Goal: Communication & Community: Ask a question

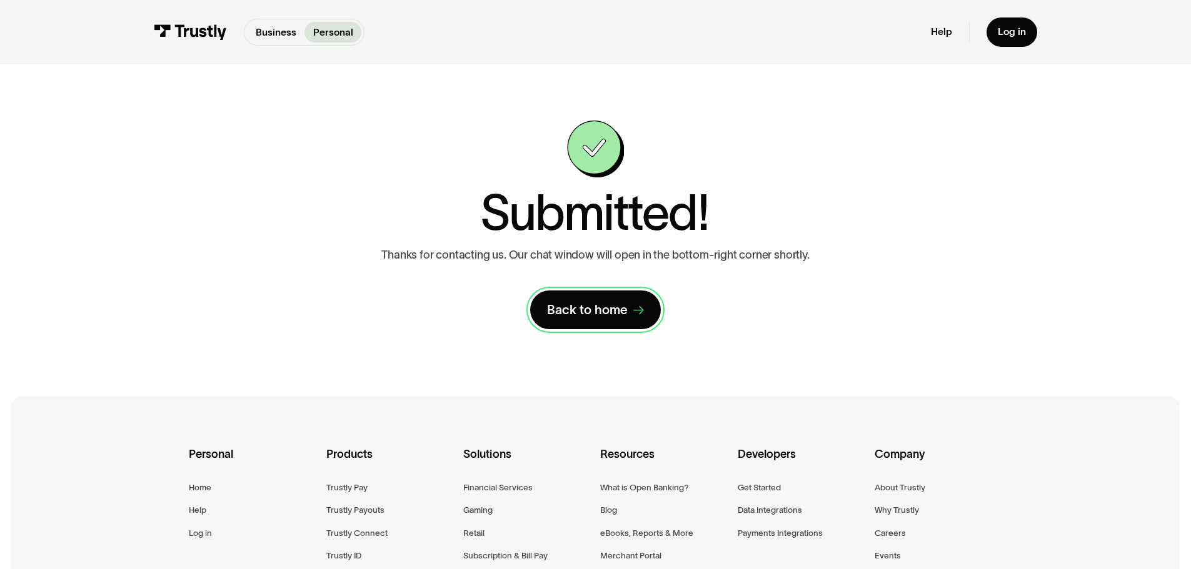
click at [613, 316] on div "Back to home" at bounding box center [587, 310] width 81 height 16
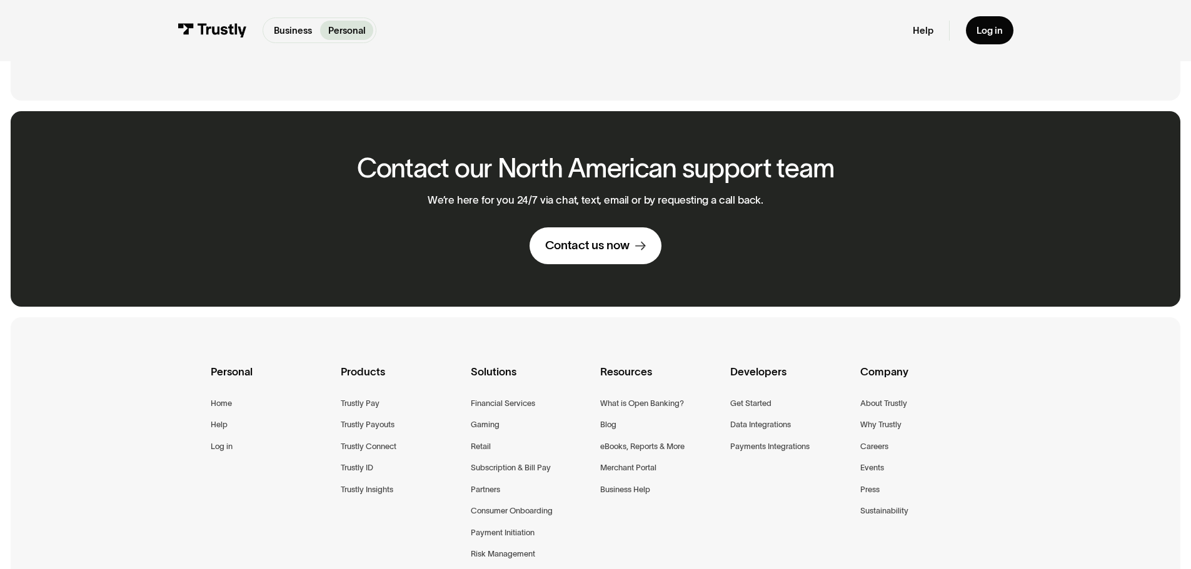
scroll to position [786, 0]
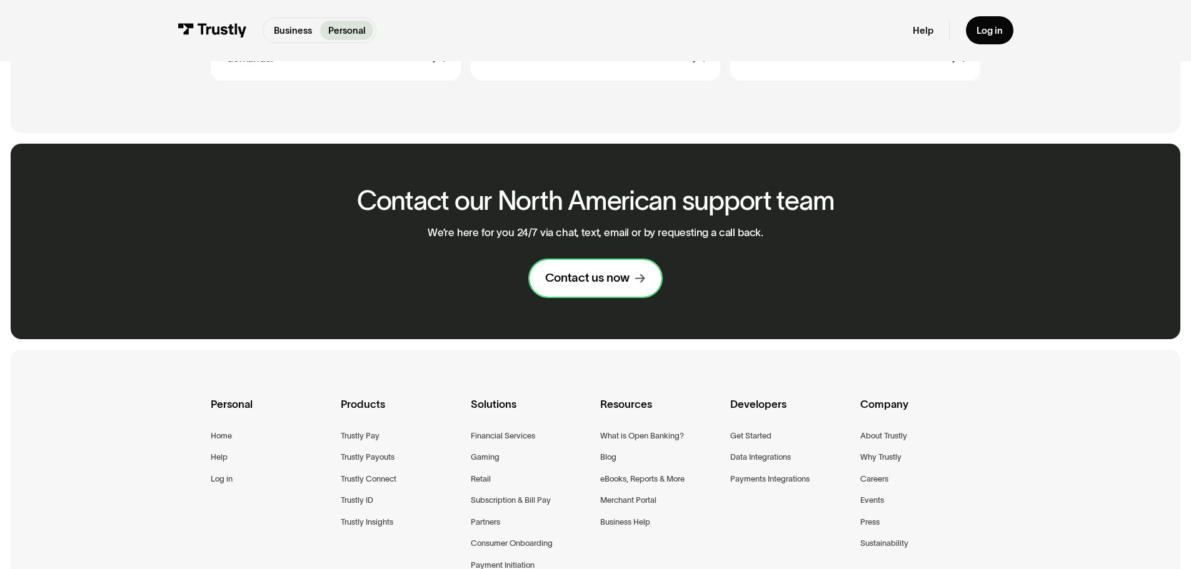
click at [625, 280] on link "Contact us now" at bounding box center [595, 278] width 132 height 37
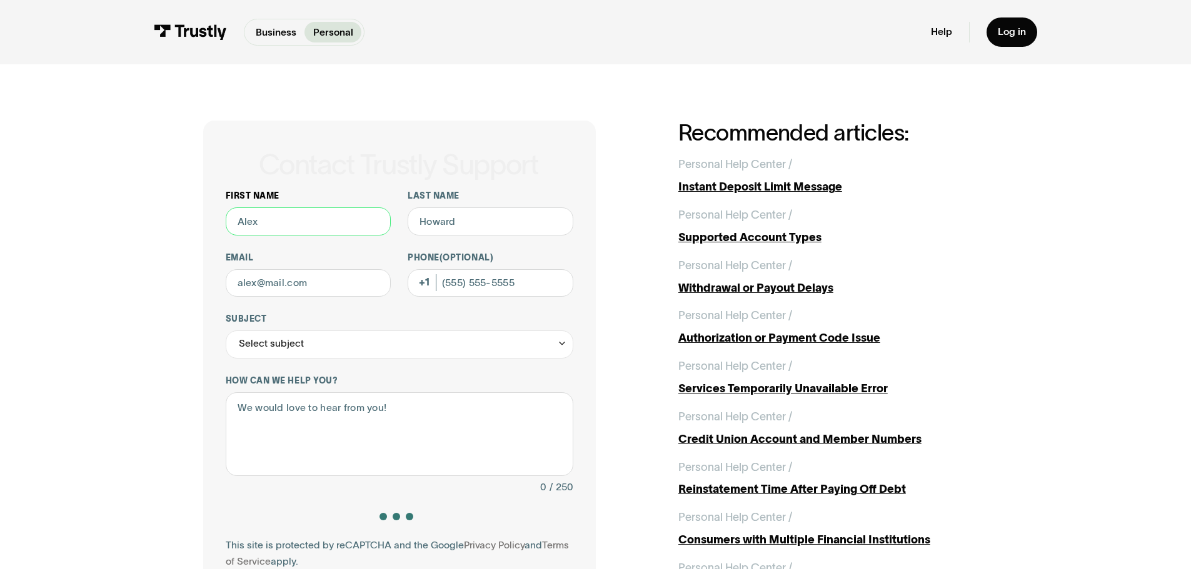
click at [367, 220] on input "First name" at bounding box center [309, 222] width 166 height 28
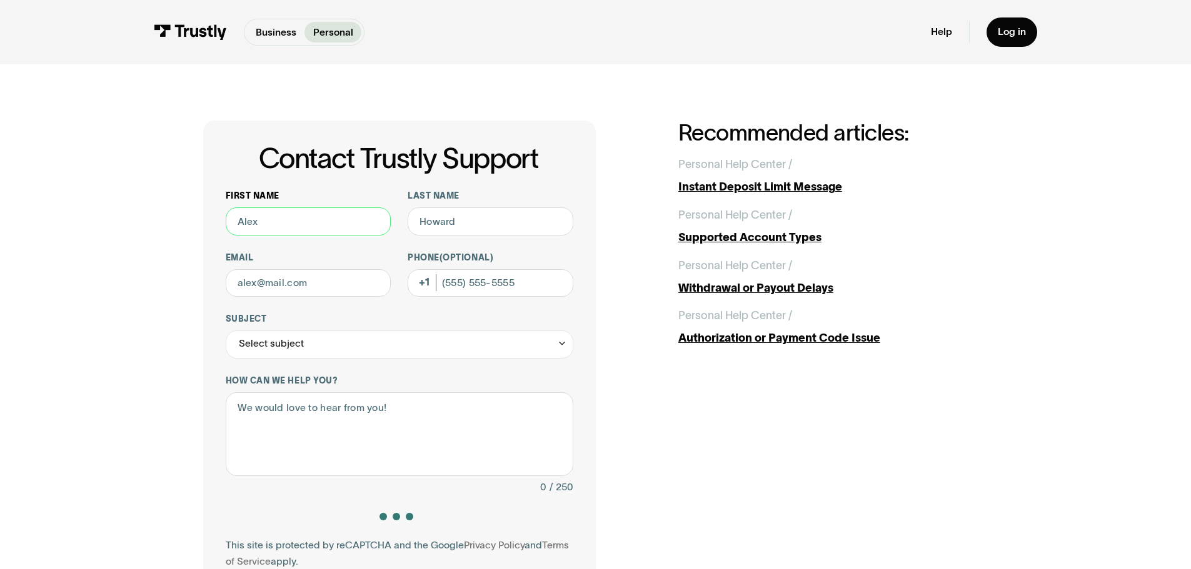
type input "[PERSON_NAME]"
click at [340, 277] on input "Email" at bounding box center [309, 283] width 166 height 28
type input "[EMAIL_ADDRESS][DOMAIN_NAME]"
click at [492, 283] on input "Phone (Optional)" at bounding box center [491, 283] width 166 height 28
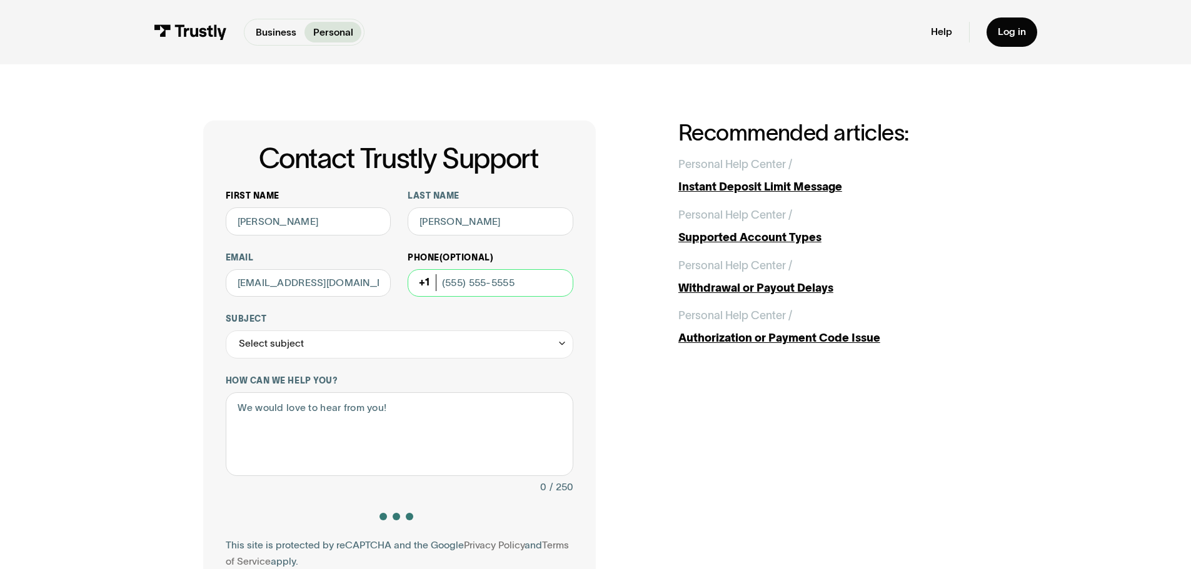
type input "8434415438"
click at [423, 338] on div "Select subject" at bounding box center [400, 345] width 348 height 28
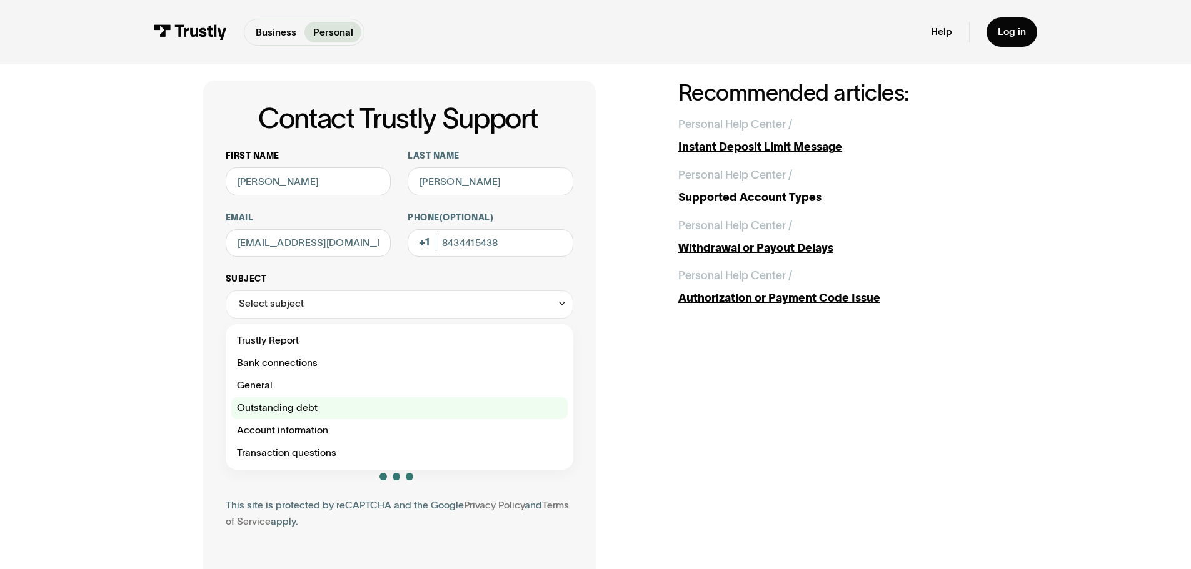
scroll to position [63, 0]
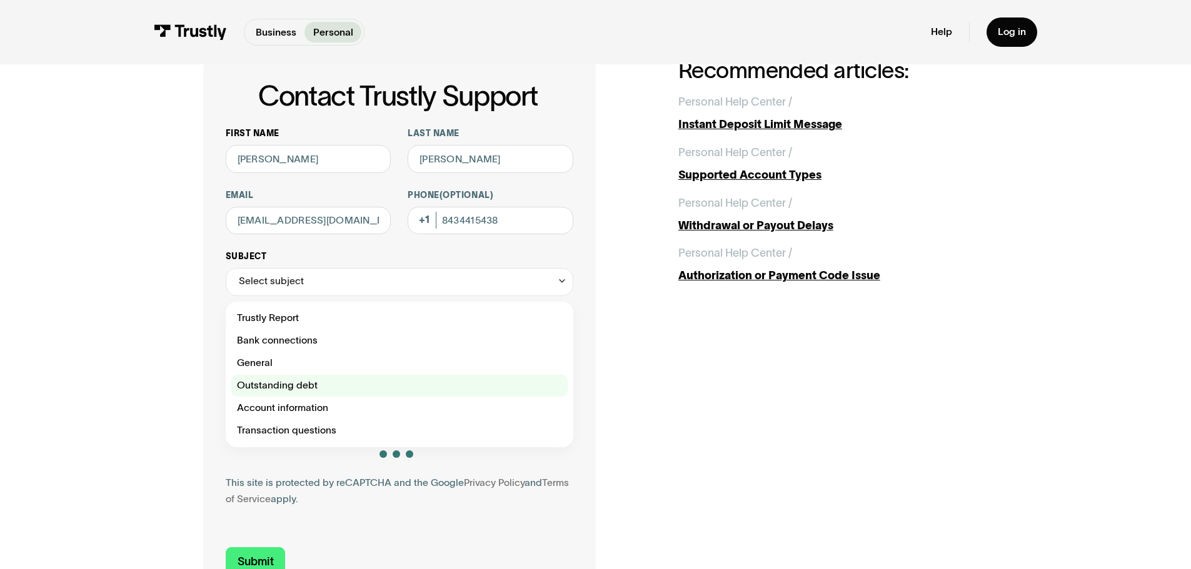
click at [341, 391] on div "Contact Trustly Support" at bounding box center [399, 386] width 336 height 23
click at [338, 374] on div "Contact Trustly Support" at bounding box center [399, 364] width 336 height 23
click at [270, 394] on div "Contact Trustly Support" at bounding box center [399, 386] width 336 height 23
click at [271, 393] on div "Contact Trustly Support" at bounding box center [399, 386] width 336 height 23
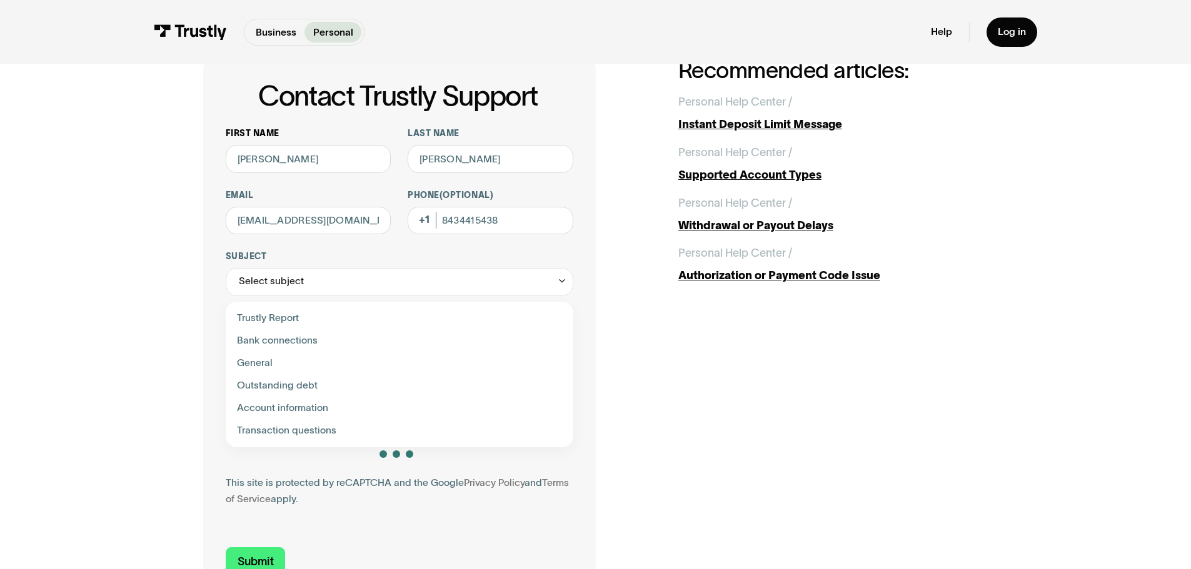
click at [134, 359] on div "Contact Trustly Support First name [PERSON_NAME] Last name [PERSON_NAME] [EMAIL…" at bounding box center [595, 328] width 1135 height 653
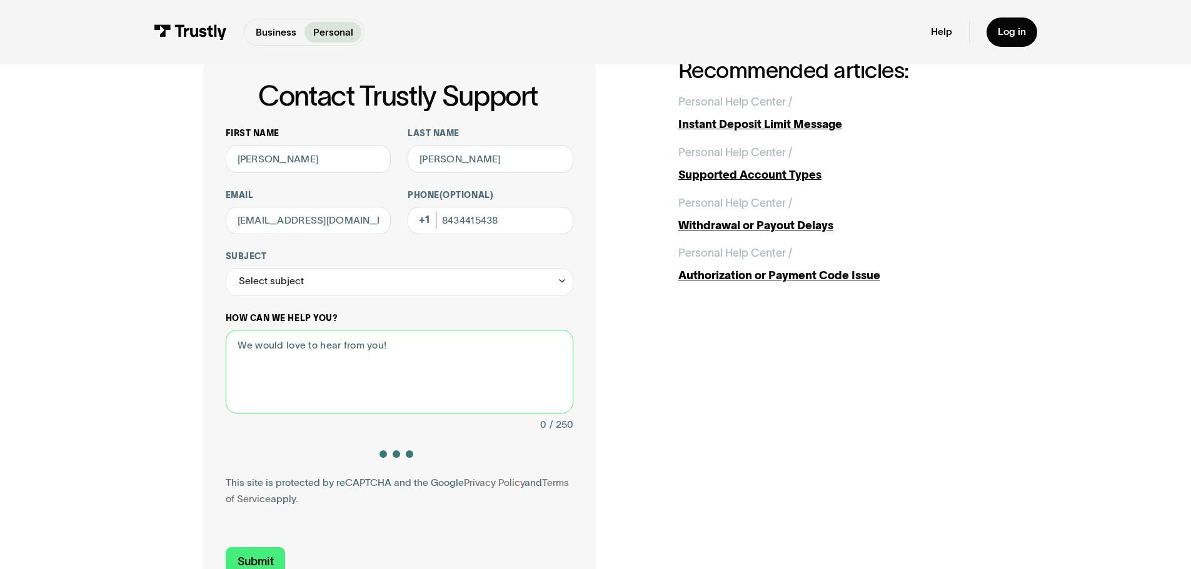
click at [340, 399] on textarea "How can we help you?" at bounding box center [400, 372] width 348 height 84
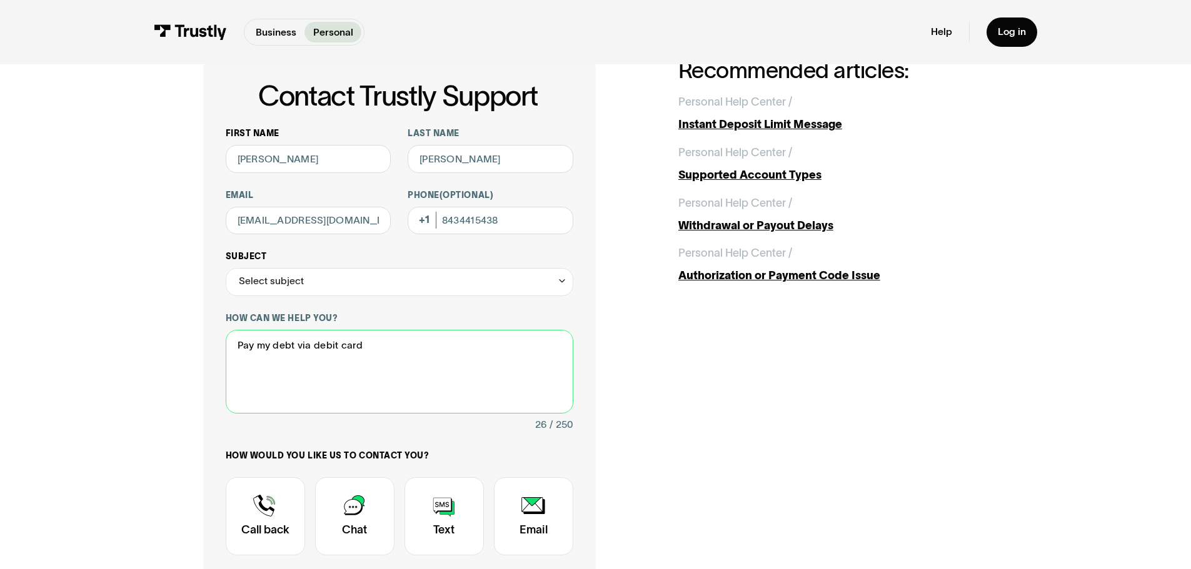
type textarea "Pay my debt via debit card"
click at [367, 285] on div "Select subject" at bounding box center [400, 282] width 348 height 28
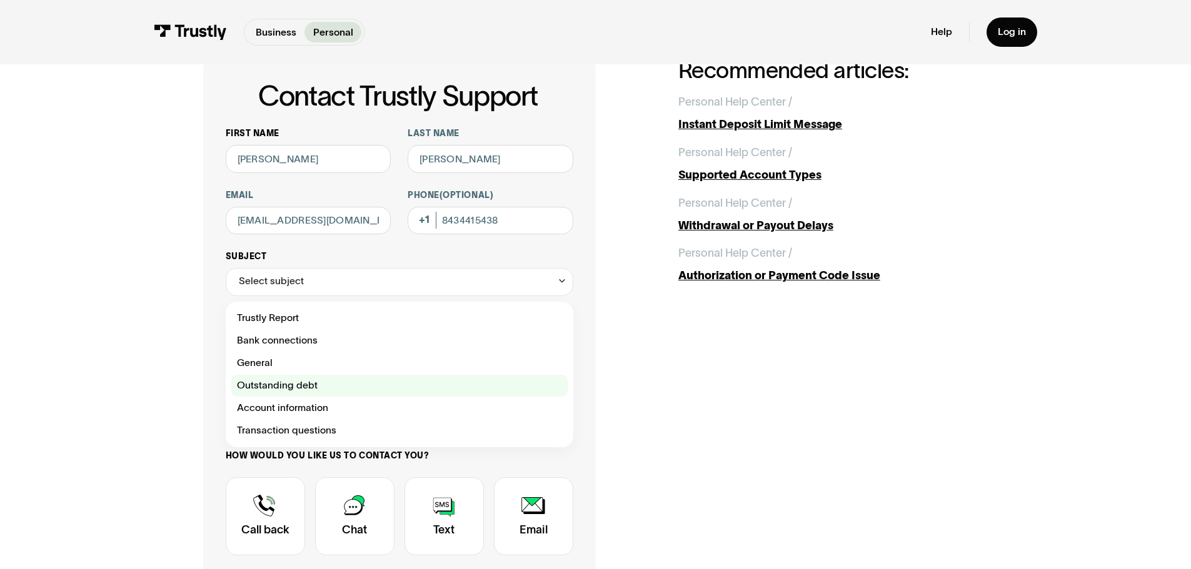
click at [348, 389] on div "Contact Trustly Support" at bounding box center [399, 386] width 336 height 23
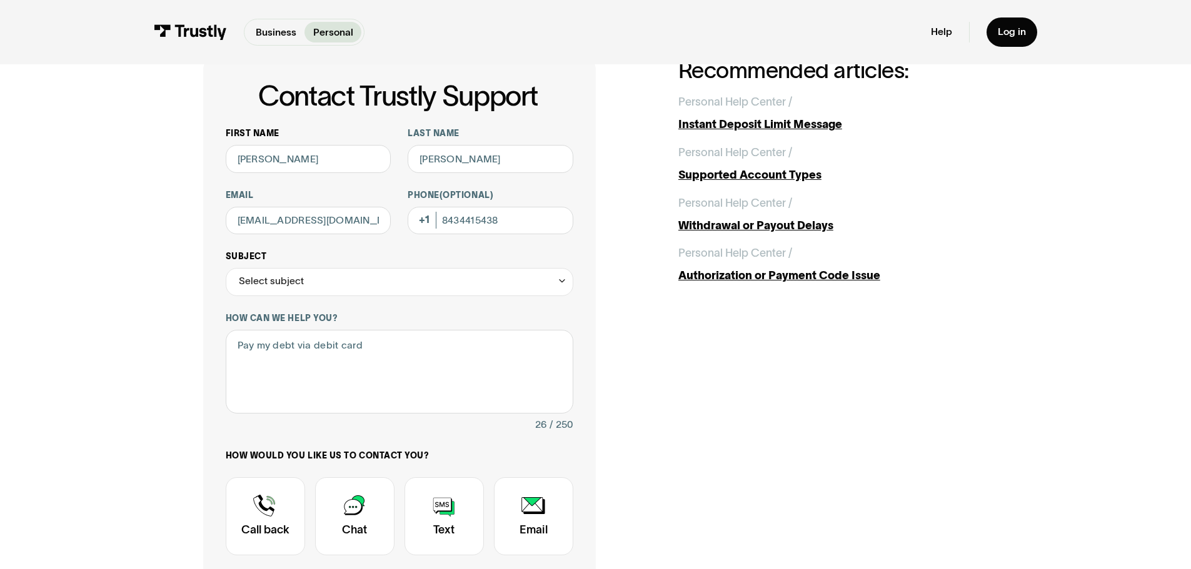
click at [374, 283] on div "Select subject" at bounding box center [400, 282] width 348 height 28
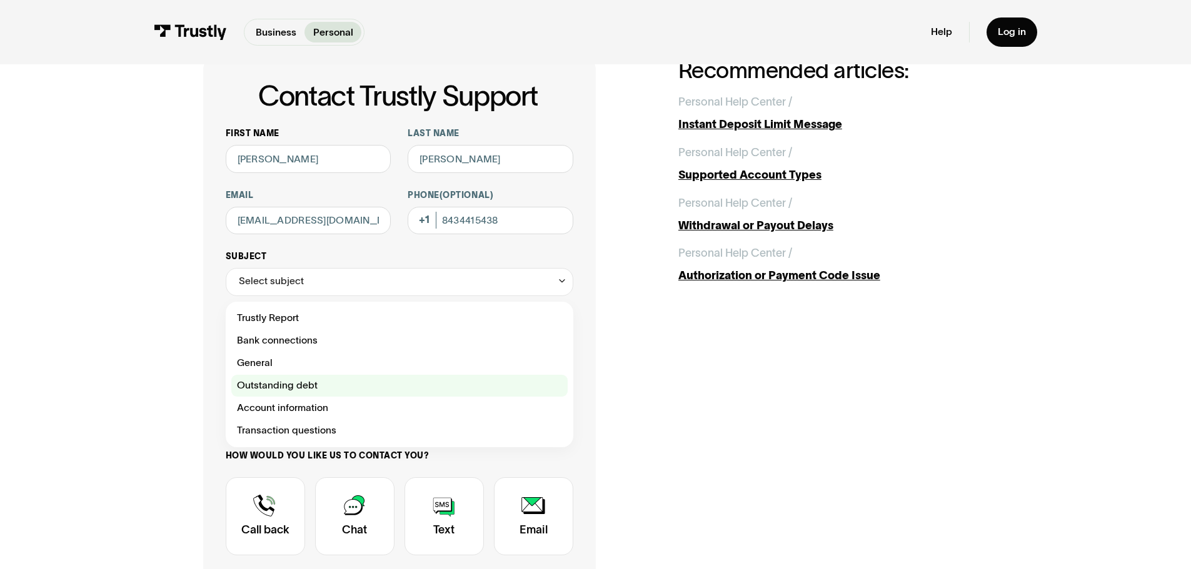
click at [358, 389] on div "Contact Trustly Support" at bounding box center [399, 386] width 336 height 23
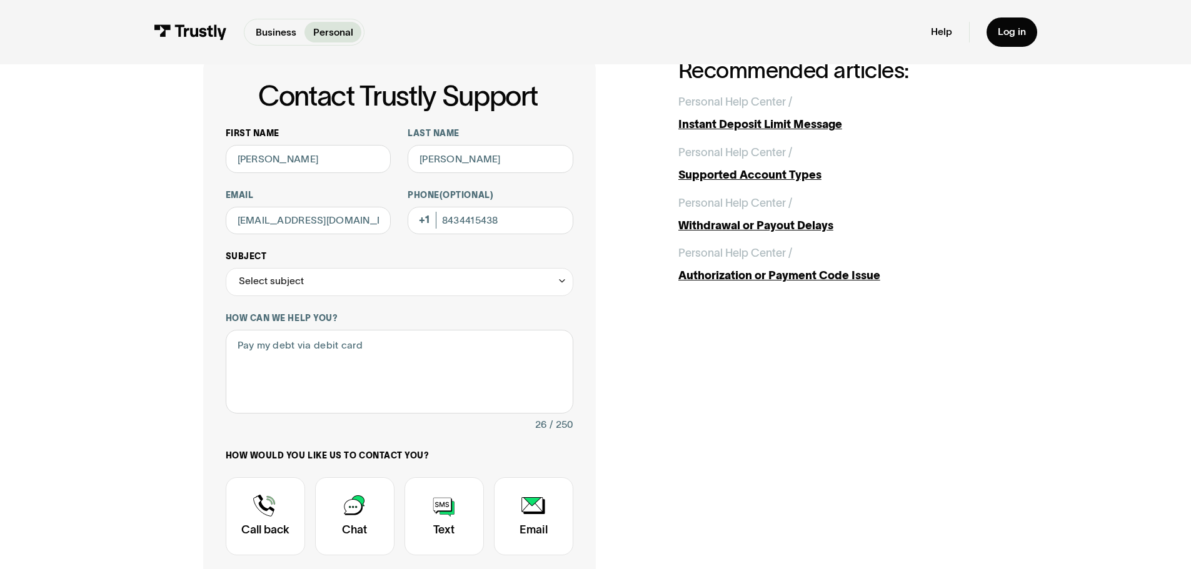
click at [393, 276] on div "Select subject" at bounding box center [400, 282] width 348 height 28
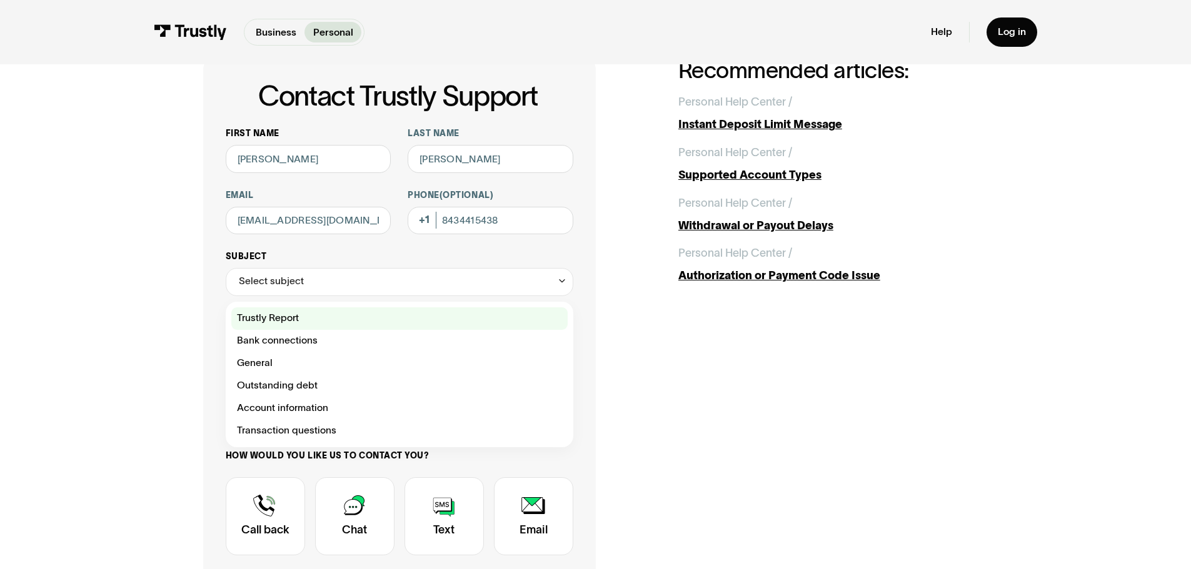
click at [381, 325] on div "Contact Trustly Support" at bounding box center [399, 319] width 336 height 23
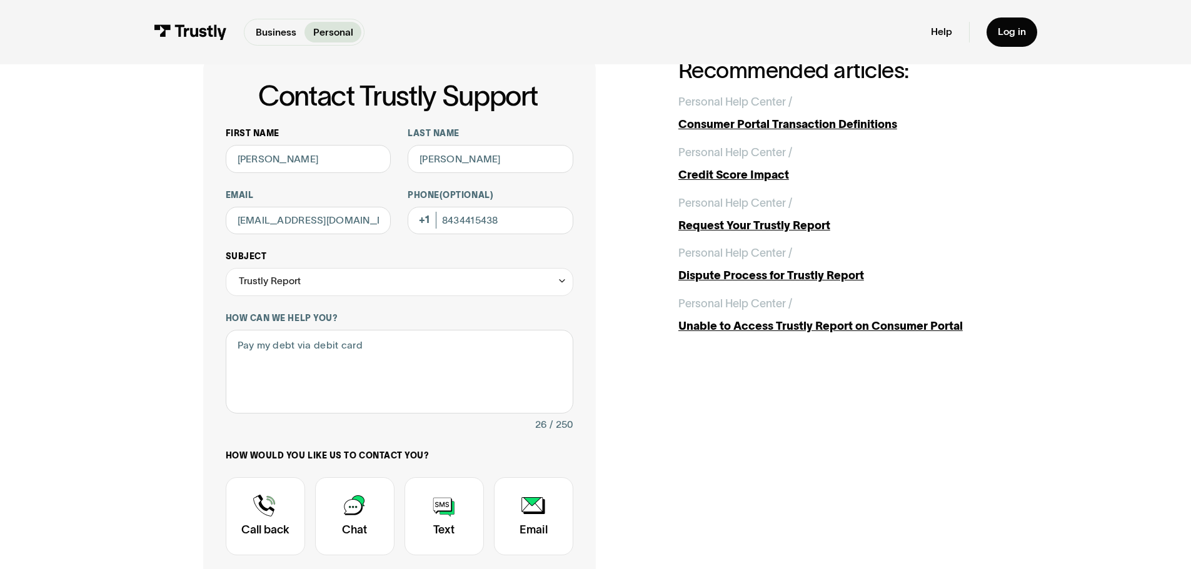
click at [398, 280] on div "Trustly Report" at bounding box center [400, 282] width 348 height 28
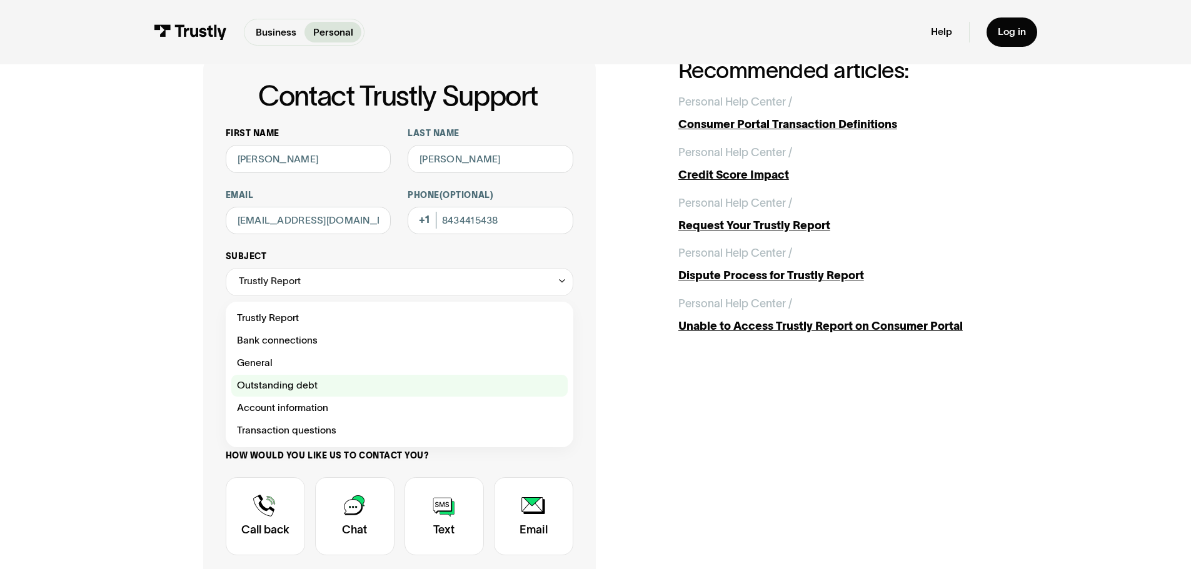
click at [363, 388] on div "Contact Trustly Support" at bounding box center [399, 386] width 336 height 23
type input "**********"
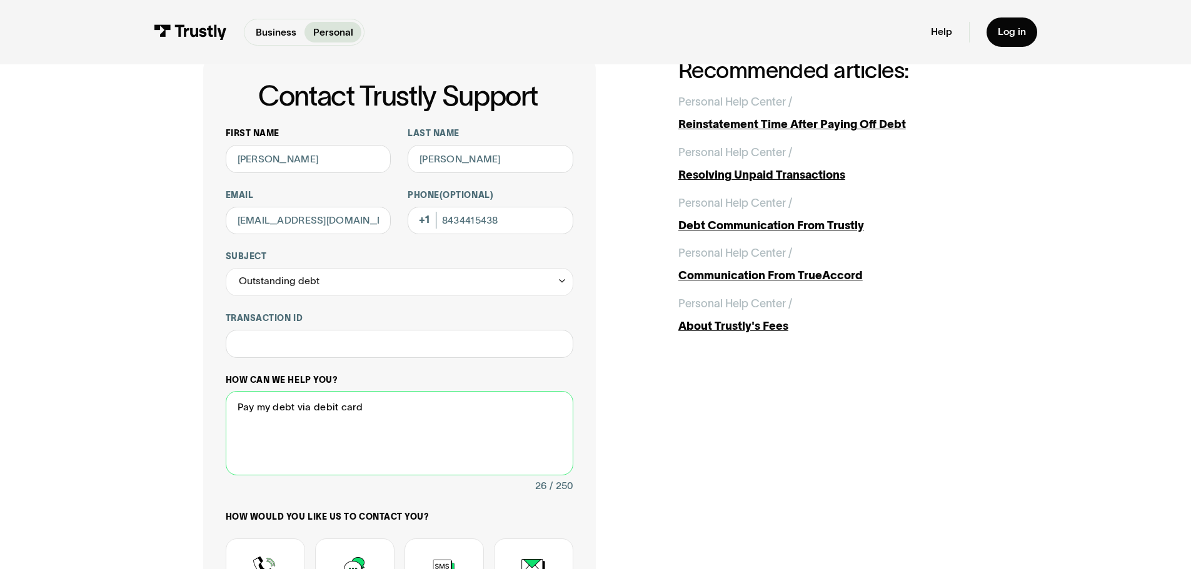
click at [378, 443] on textarea "Pay my debt via debit card" at bounding box center [400, 433] width 348 height 84
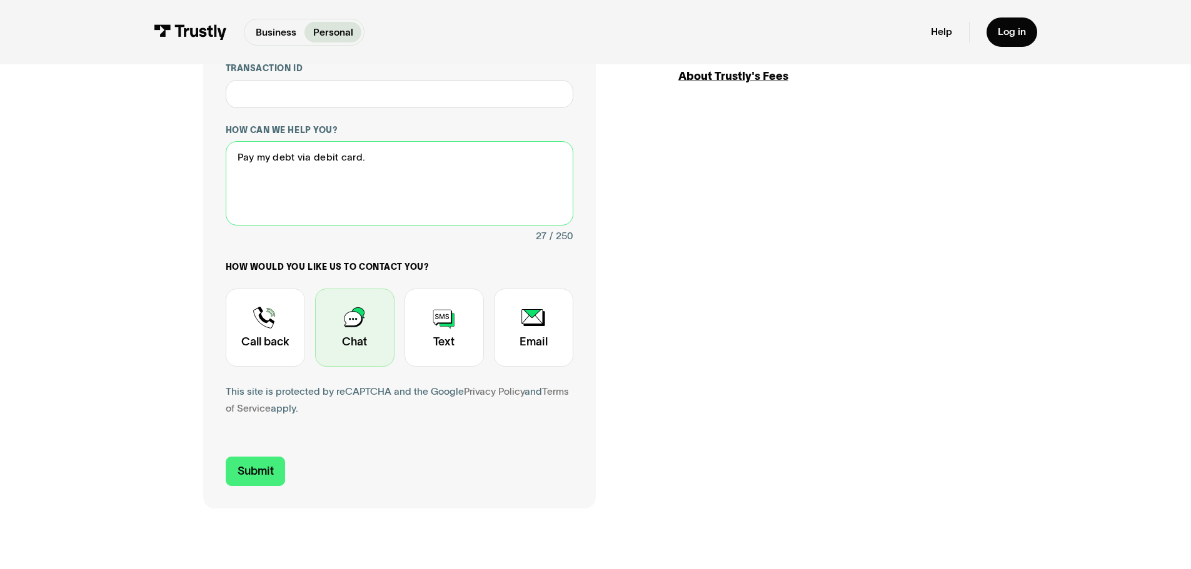
type textarea "Pay my debt via debit card."
click at [383, 327] on div "Contact Trustly Support" at bounding box center [354, 328] width 79 height 78
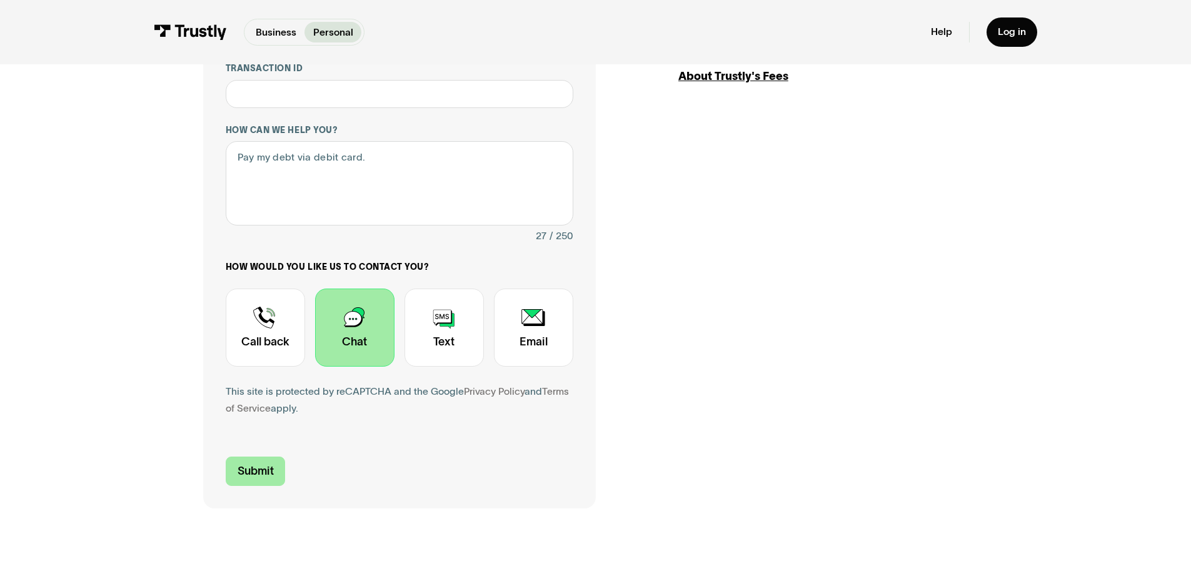
click at [256, 477] on input "Submit" at bounding box center [256, 471] width 60 height 29
type input "[PHONE_NUMBER]"
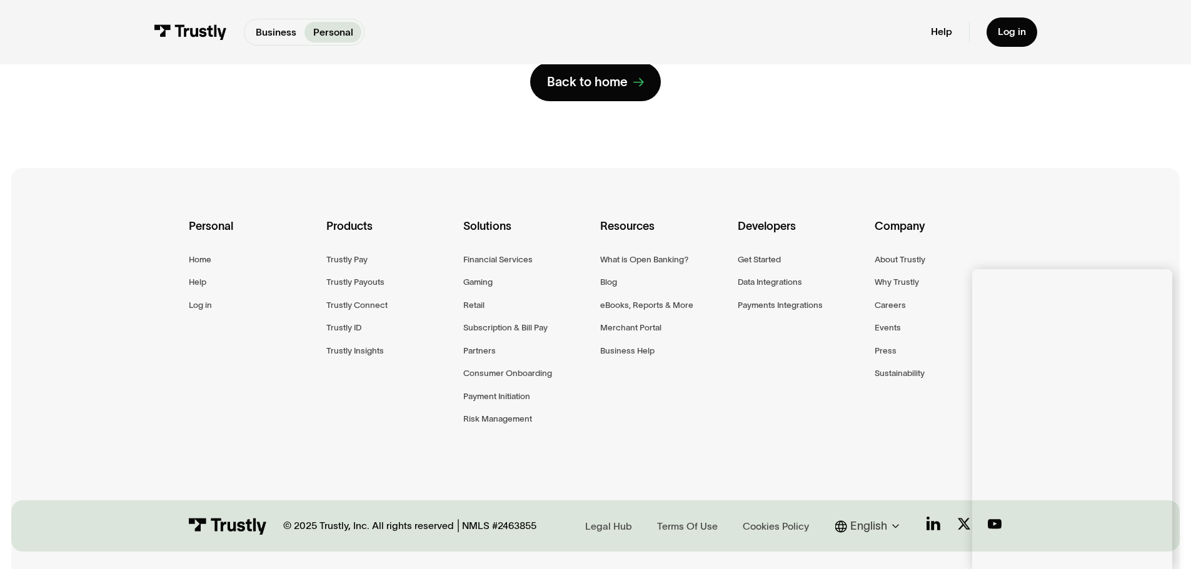
scroll to position [250, 0]
